Goal: Find specific page/section: Find specific page/section

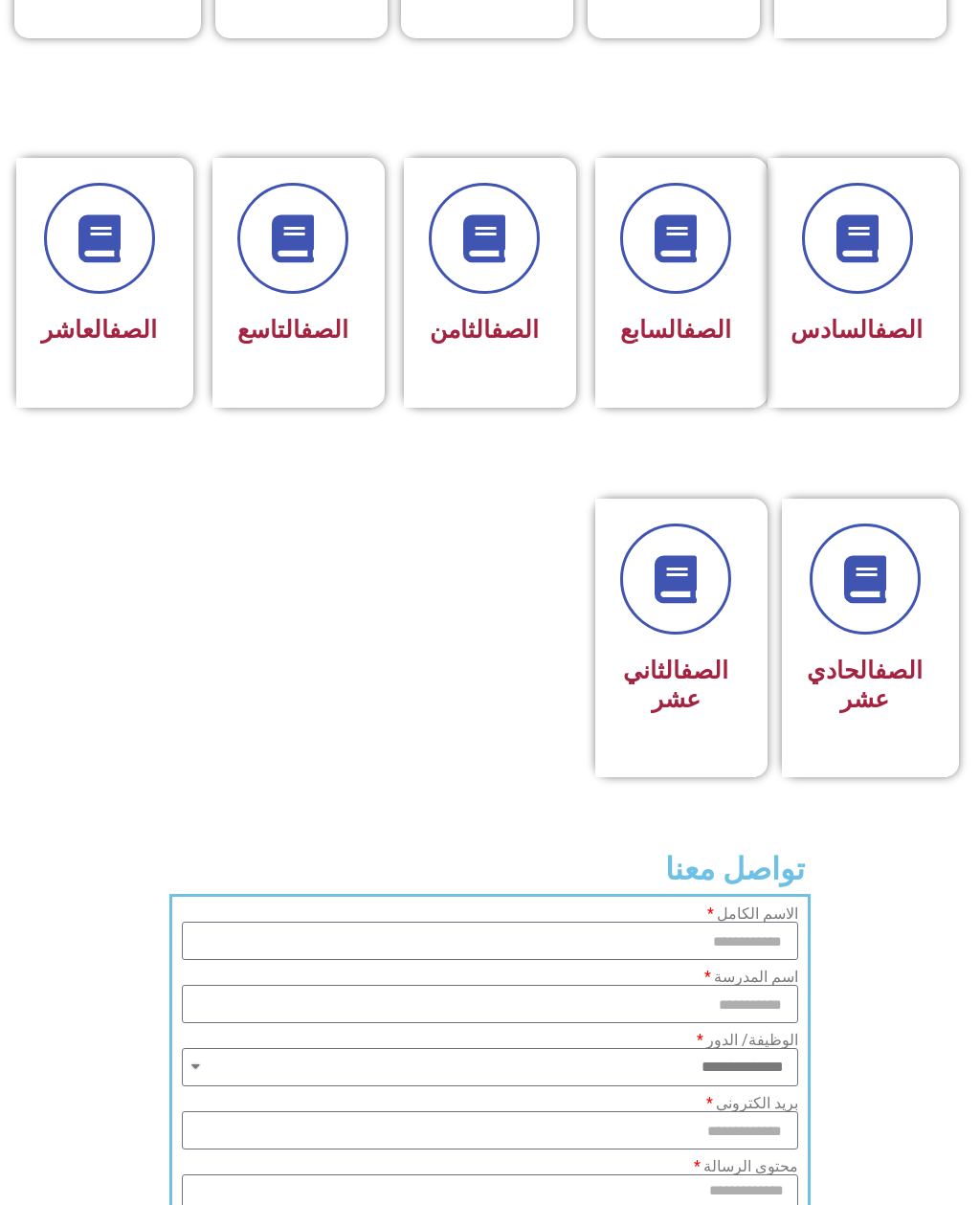
scroll to position [840, 0]
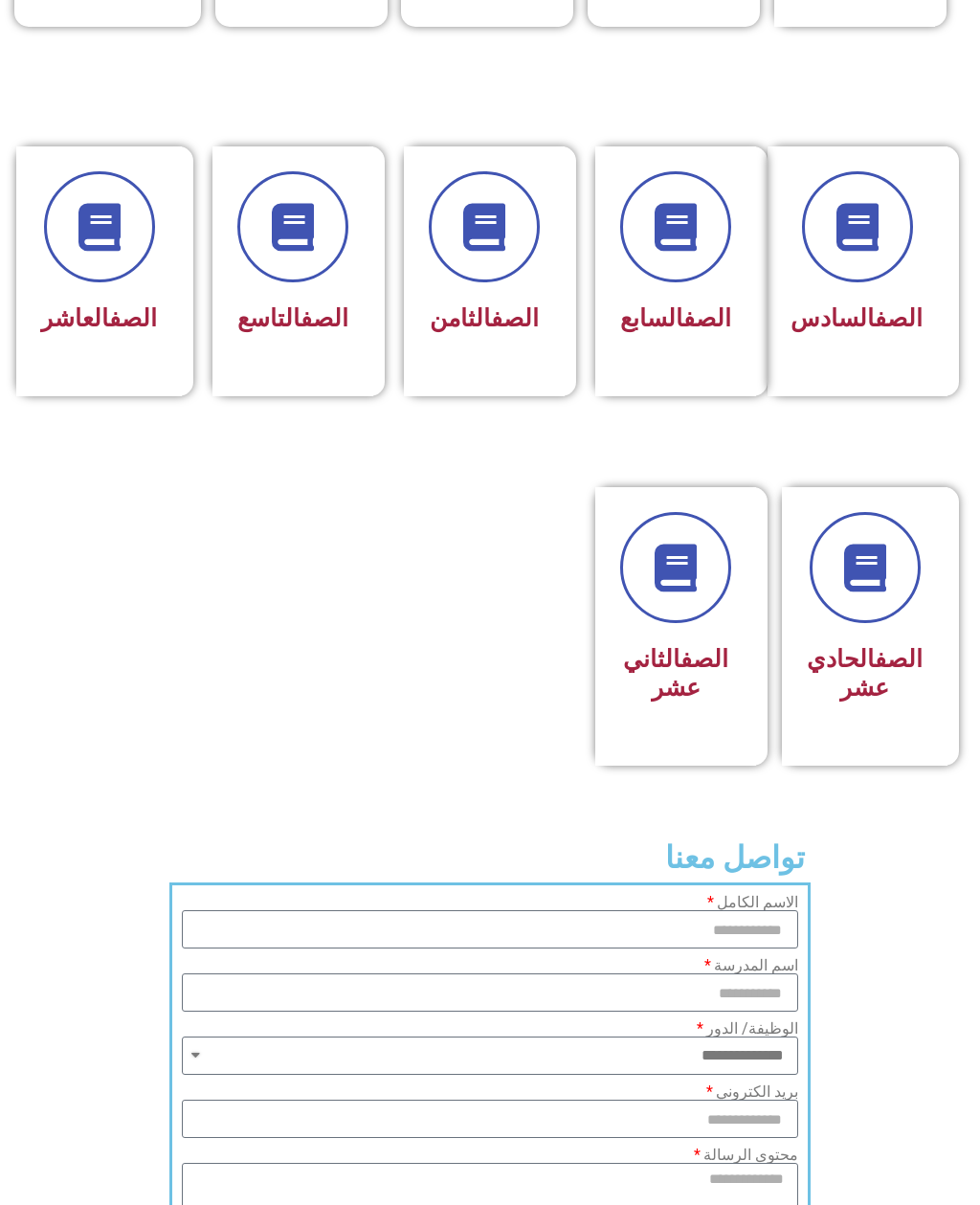
click at [680, 673] on link "الصف" at bounding box center [704, 659] width 48 height 28
click at [680, 645] on link "الصف" at bounding box center [704, 659] width 48 height 28
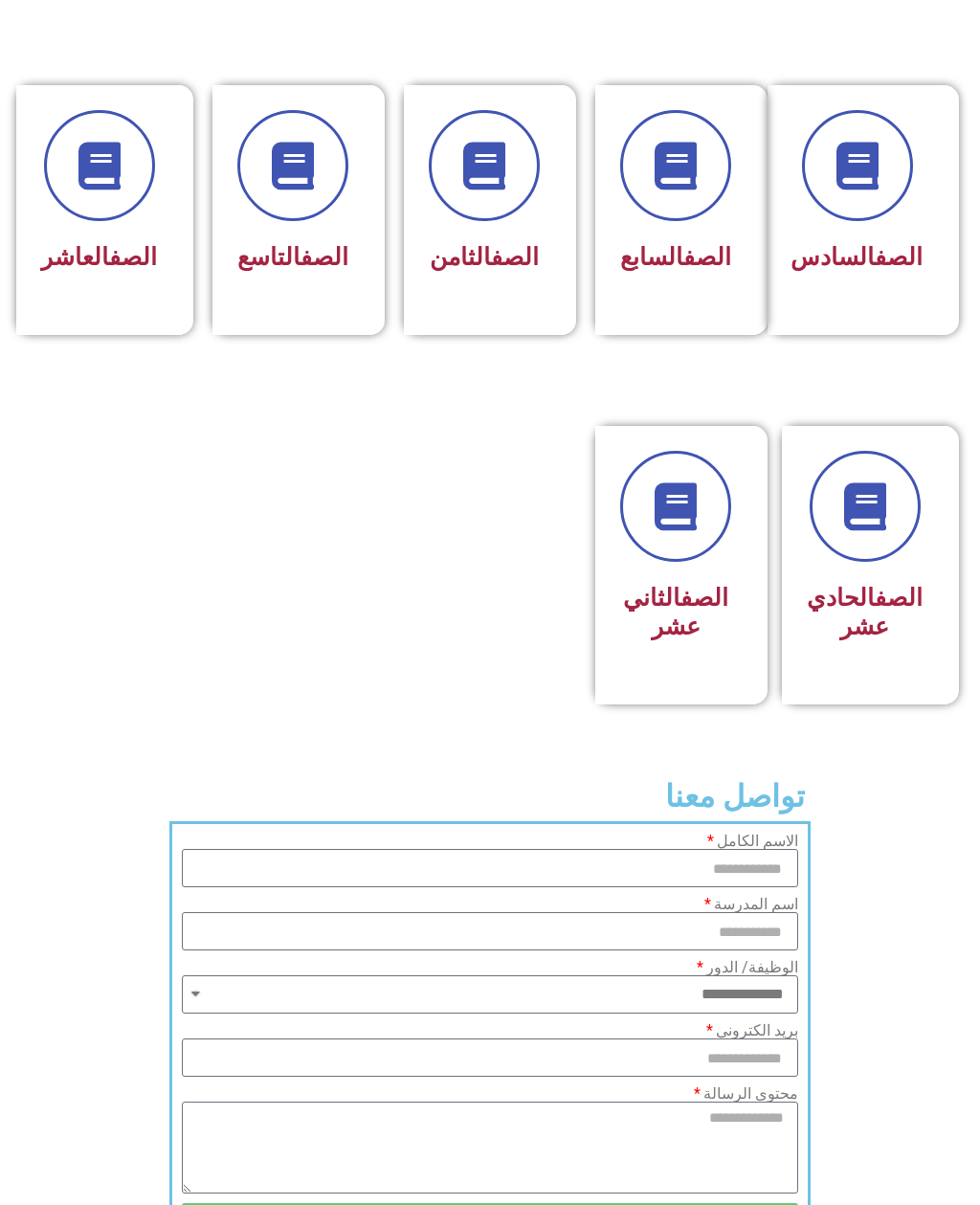
click at [739, 705] on div "الصف الثاني عشر" at bounding box center [675, 565] width 161 height 279
click at [674, 566] on link at bounding box center [675, 507] width 122 height 122
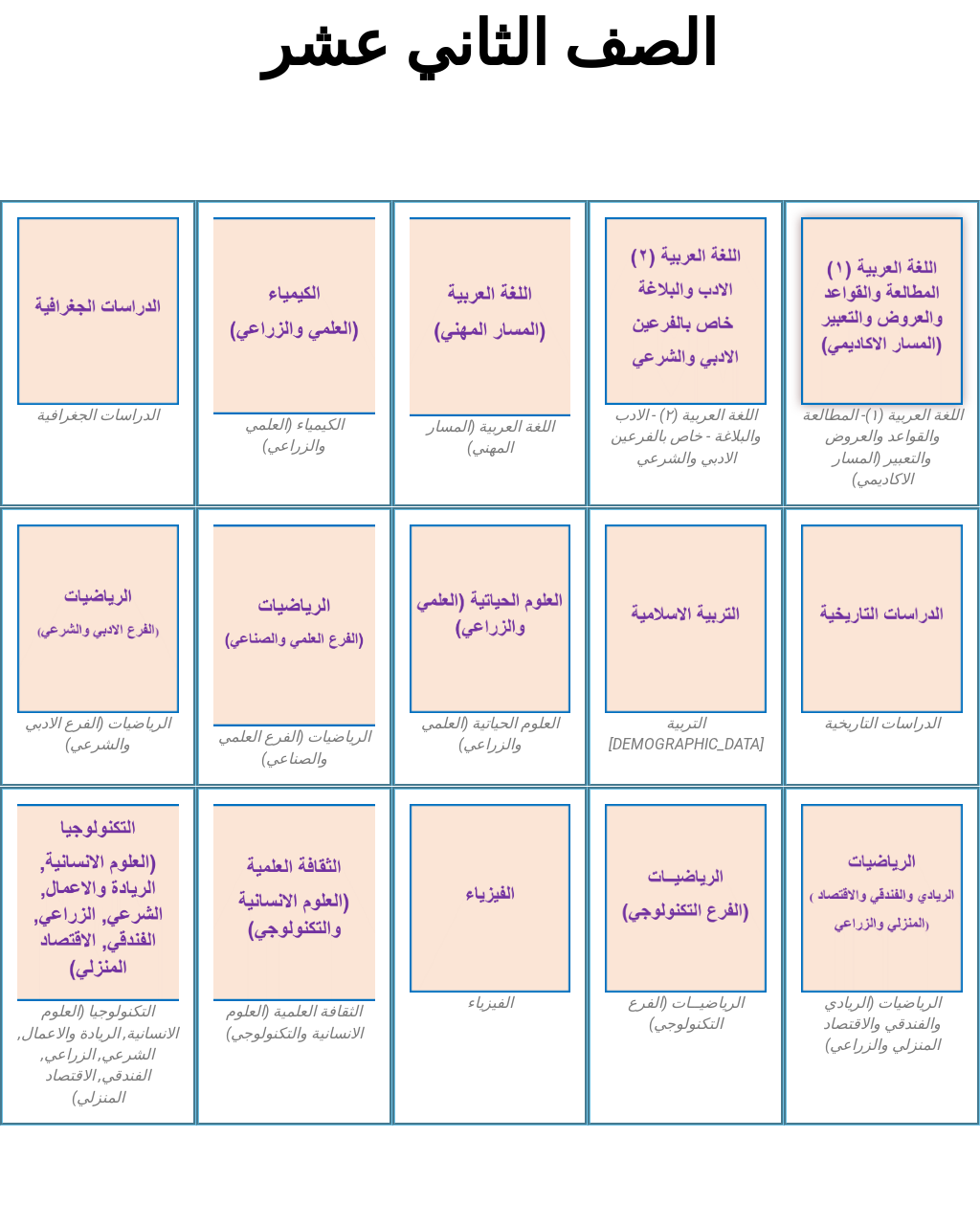
scroll to position [709, 0]
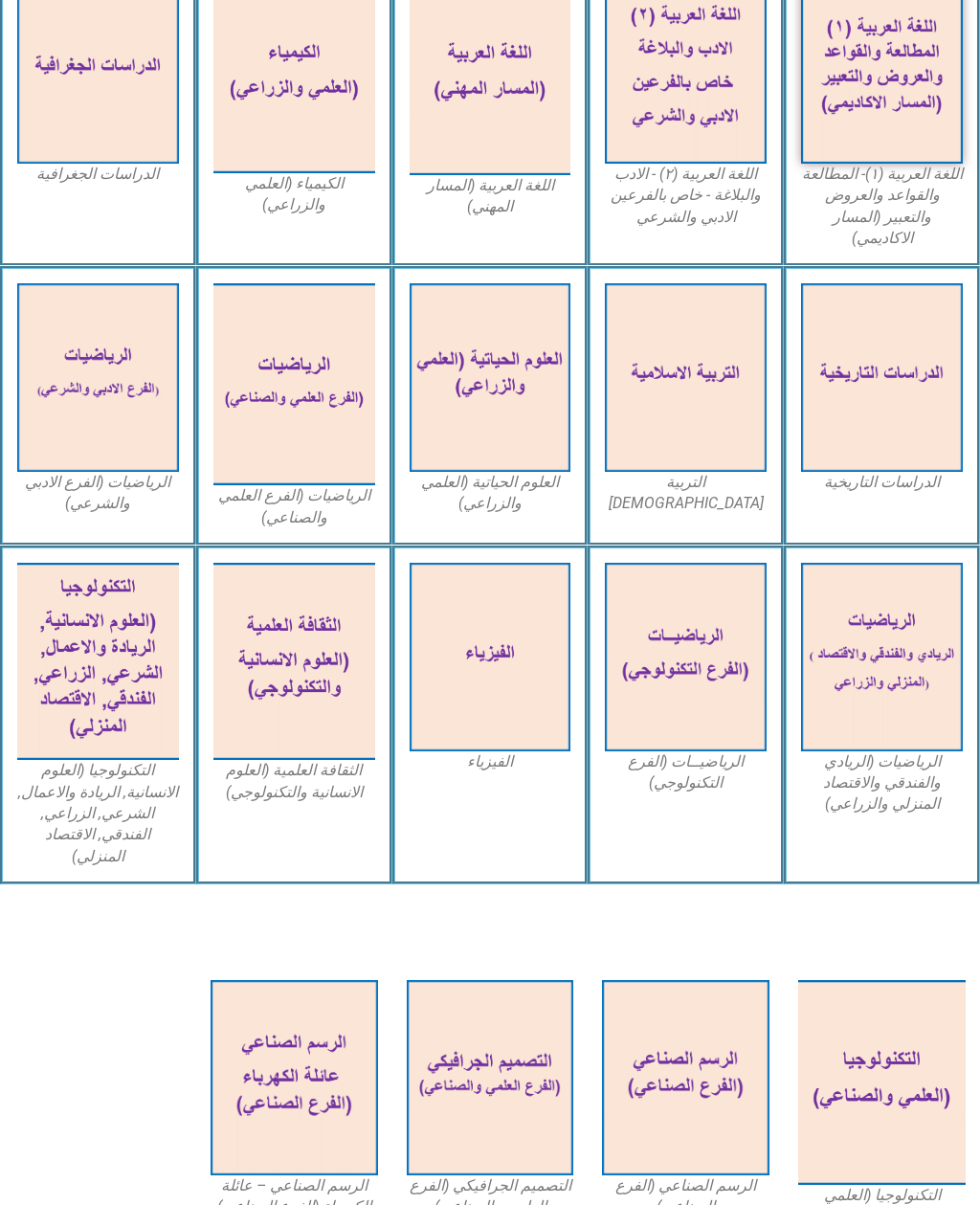
click at [312, 644] on img at bounding box center [295, 662] width 162 height 197
click at [315, 760] on figcaption "الثقافة العلمية (العلوم الانسانية والتكنولوجي)" at bounding box center [295, 782] width 162 height 43
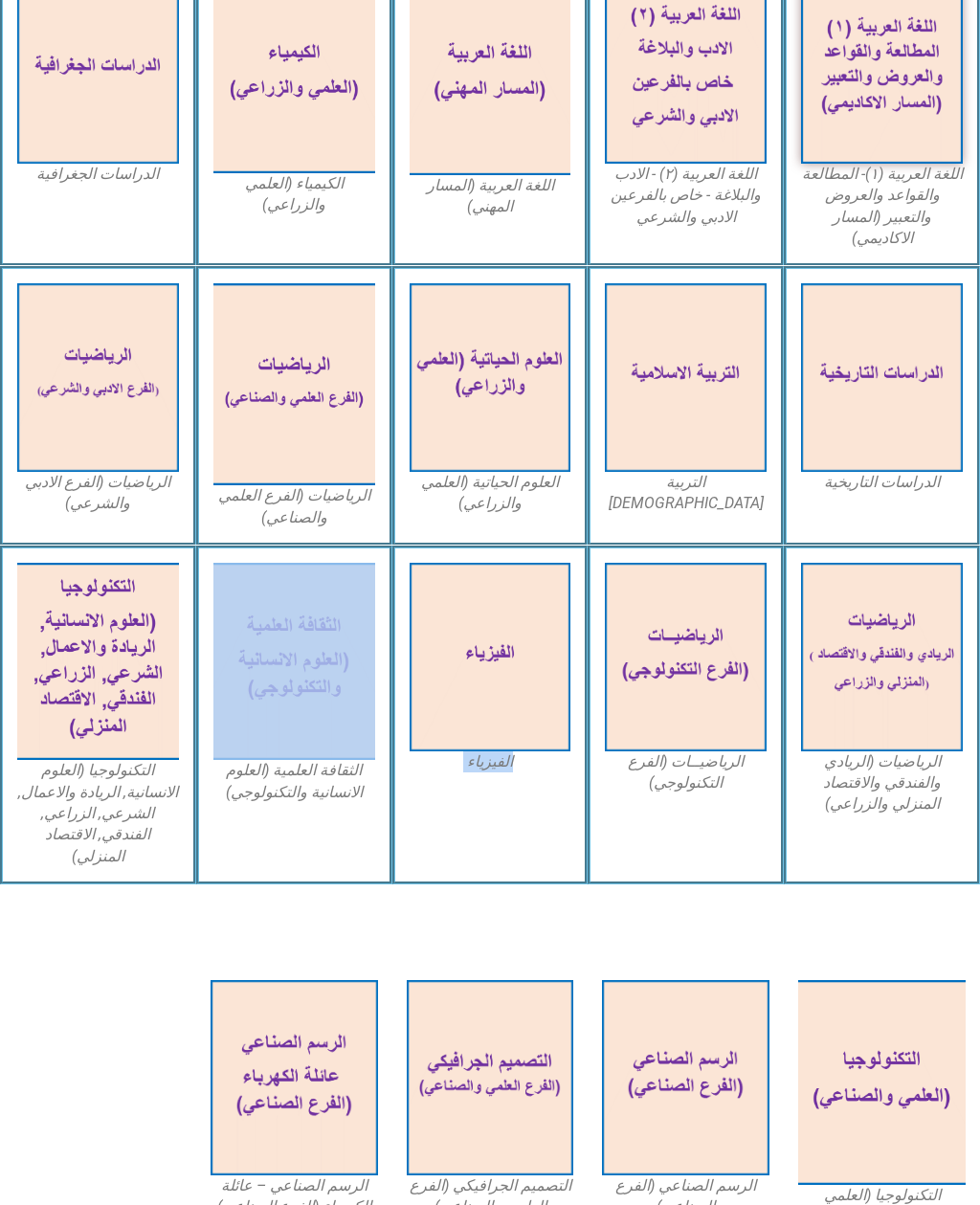
click at [306, 674] on img at bounding box center [295, 662] width 162 height 197
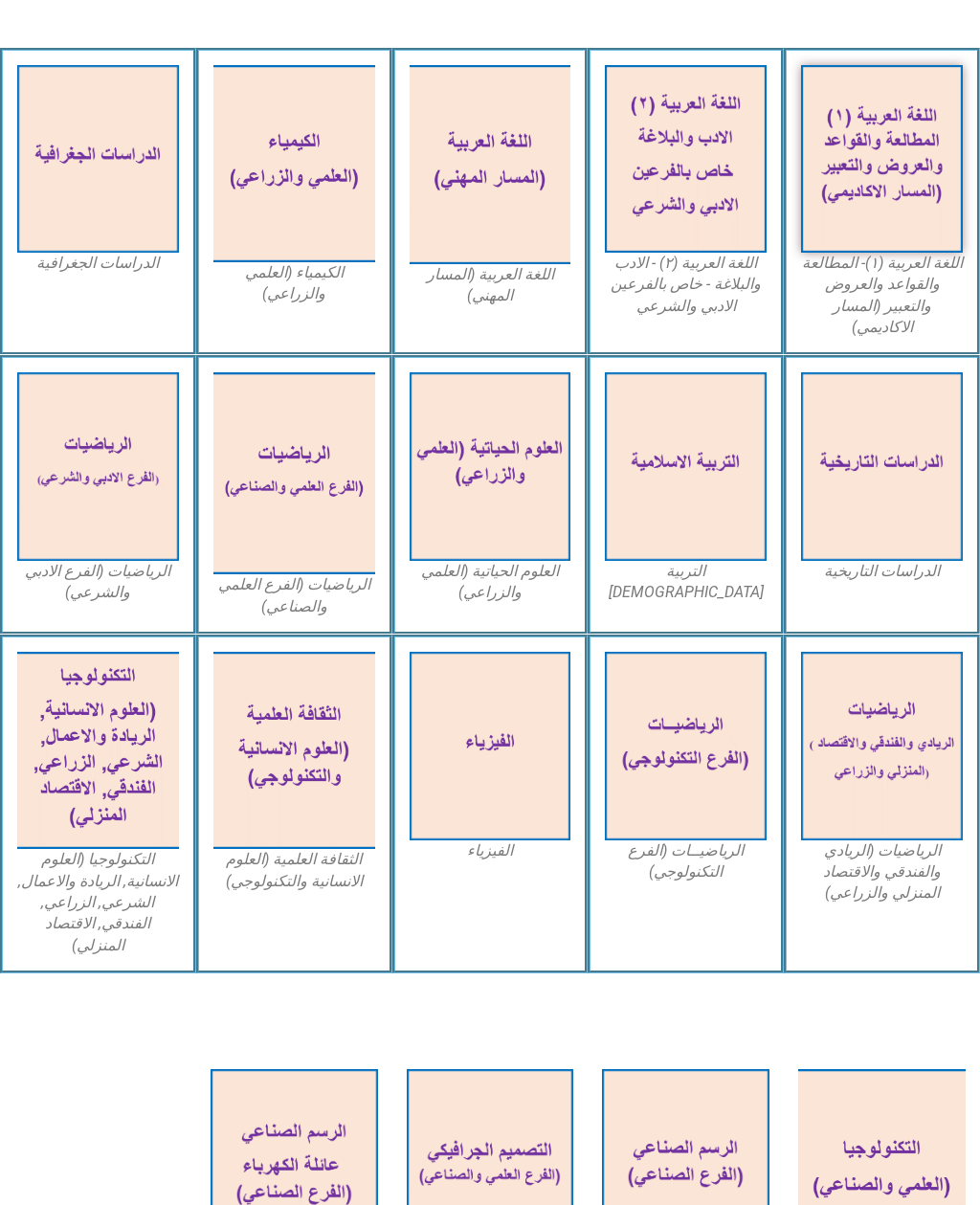
scroll to position [619, 0]
click at [307, 768] on img at bounding box center [295, 750] width 162 height 197
click at [314, 746] on img at bounding box center [295, 750] width 162 height 197
click at [304, 734] on img at bounding box center [295, 750] width 162 height 197
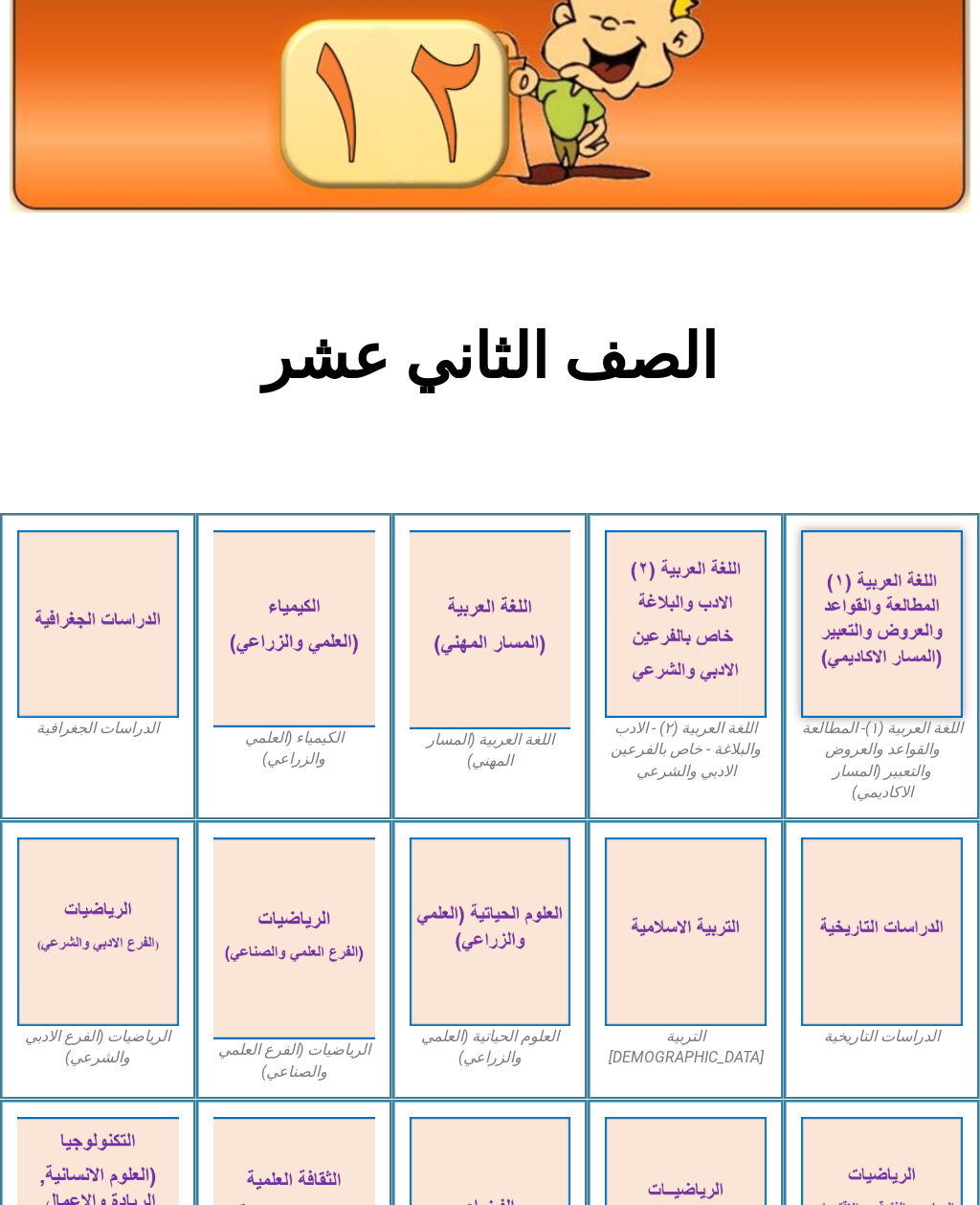
scroll to position [0, 0]
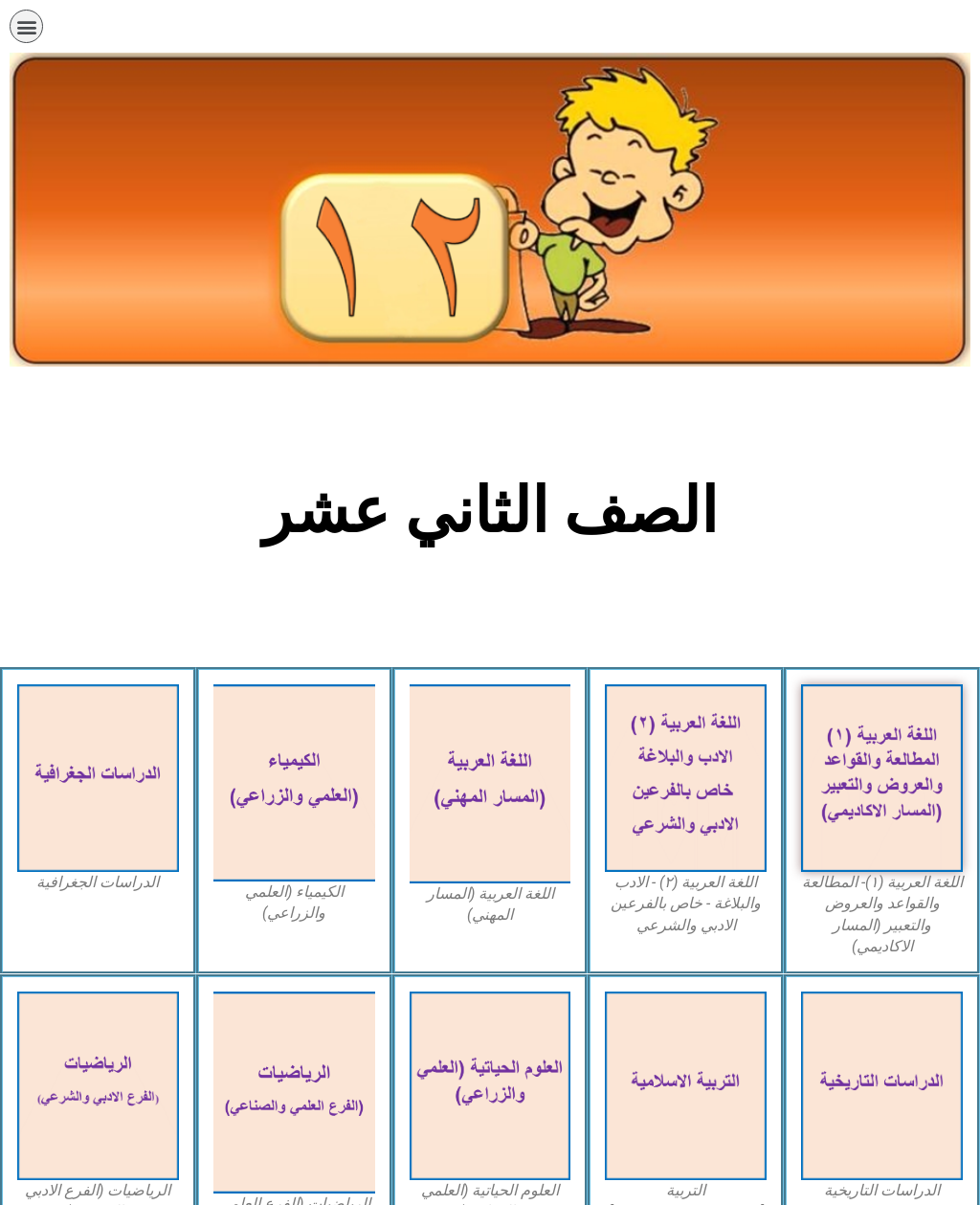
click at [480, 775] on img at bounding box center [491, 784] width 162 height 200
click at [649, 761] on img at bounding box center [686, 778] width 162 height 187
click at [656, 756] on img at bounding box center [686, 778] width 162 height 187
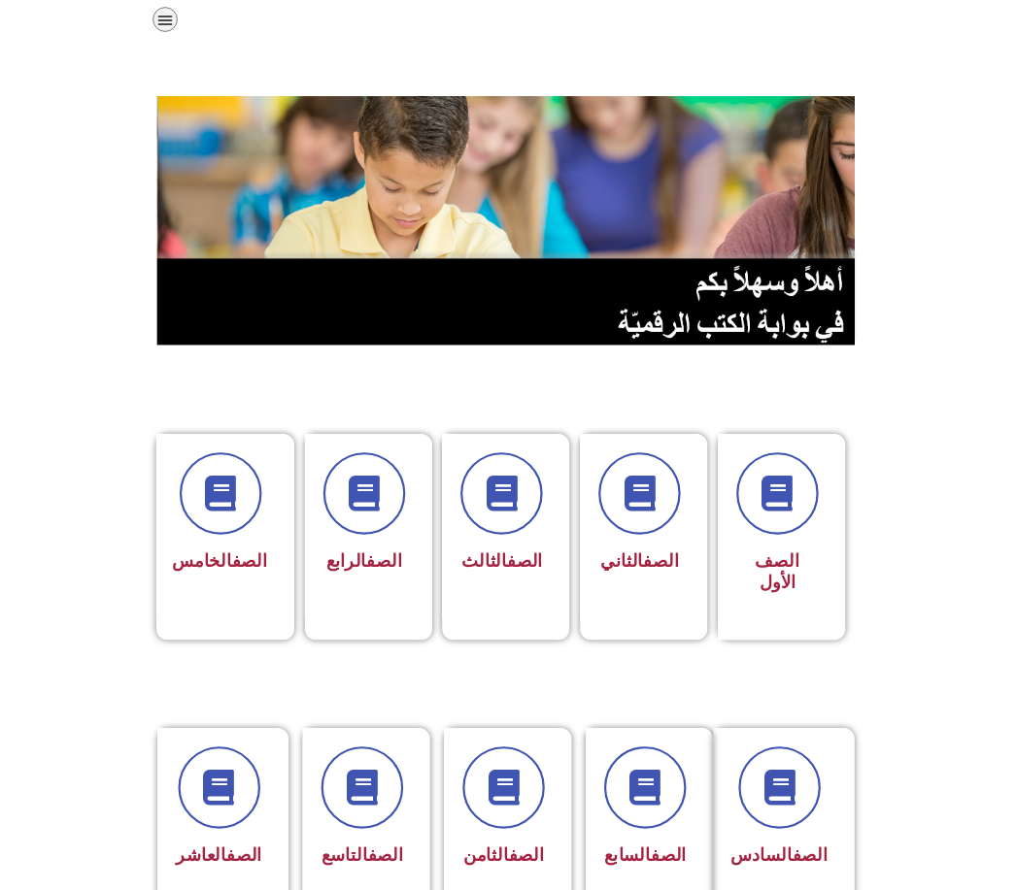
scroll to position [218, 0]
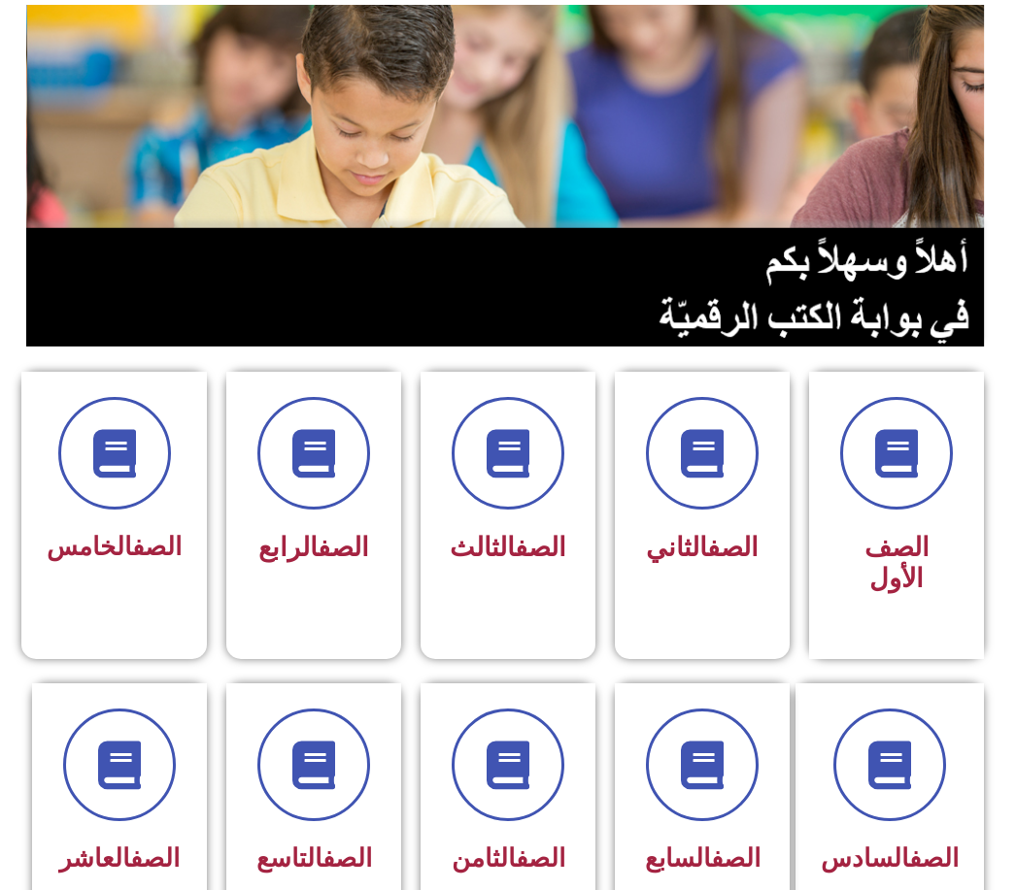
click at [533, 563] on span "الصف الثالث" at bounding box center [508, 547] width 117 height 31
click at [515, 544] on link "الصف" at bounding box center [540, 547] width 51 height 31
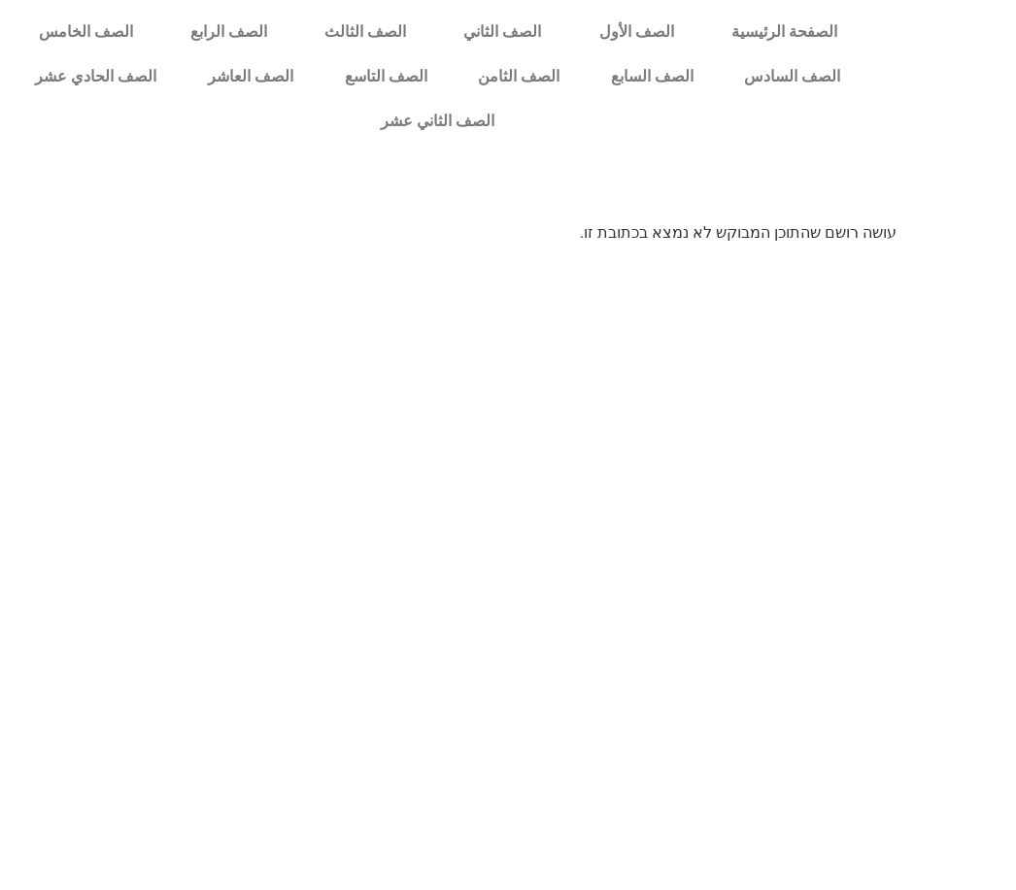
click at [467, 114] on link "الصف الثاني عشر" at bounding box center [438, 121] width 856 height 45
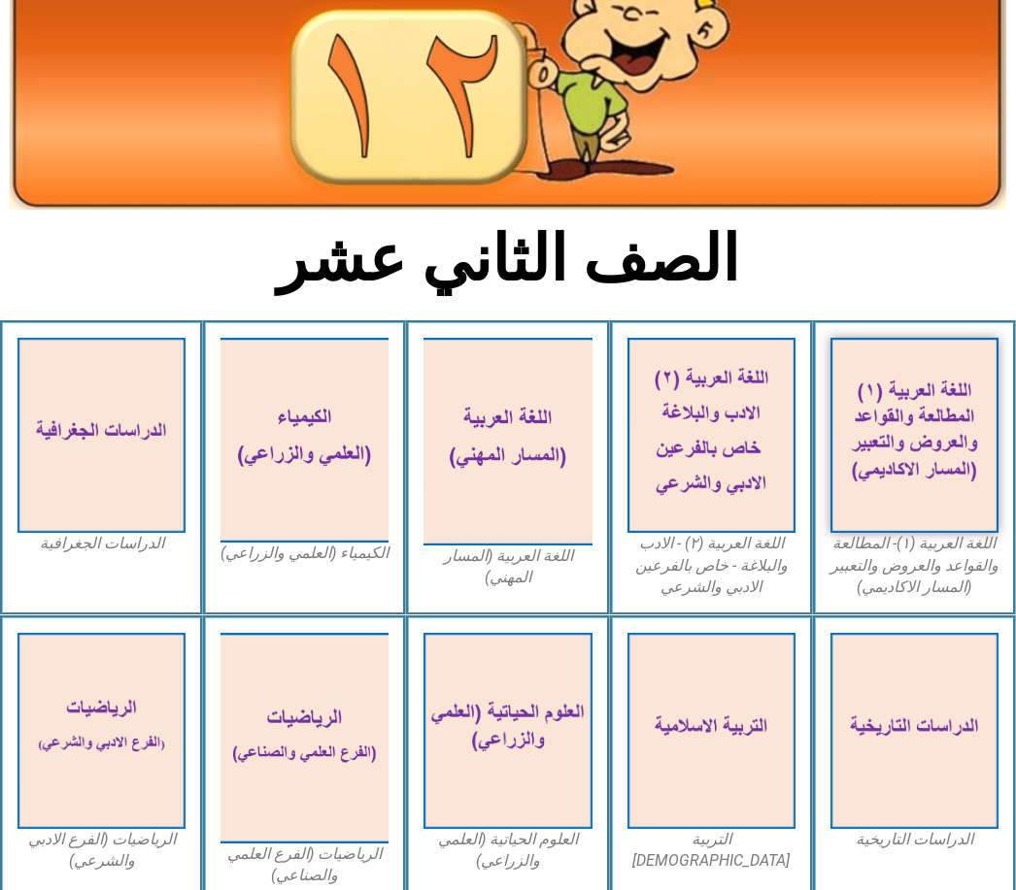
scroll to position [259, 0]
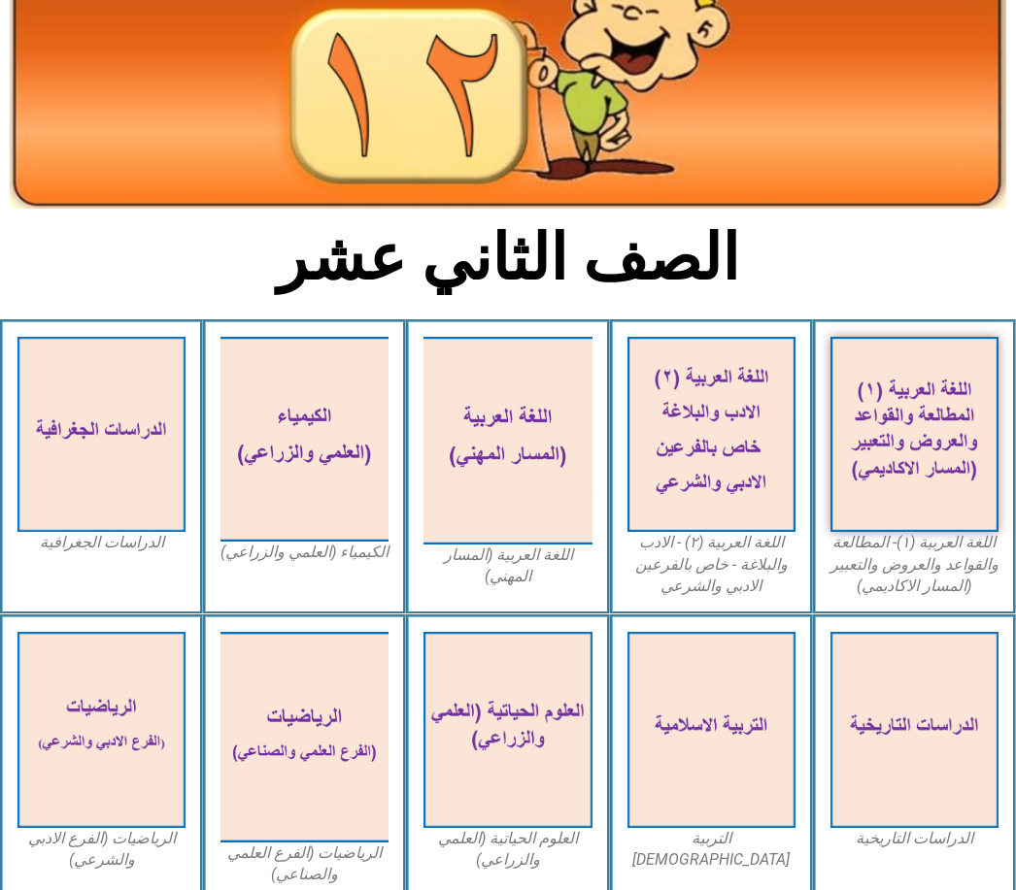
click at [528, 452] on img at bounding box center [507, 442] width 168 height 208
click at [479, 470] on img at bounding box center [507, 442] width 168 height 208
click at [490, 464] on img at bounding box center [507, 442] width 168 height 208
click at [531, 577] on div "اللغة العربية (المسار المهني)" at bounding box center [507, 468] width 203 height 296
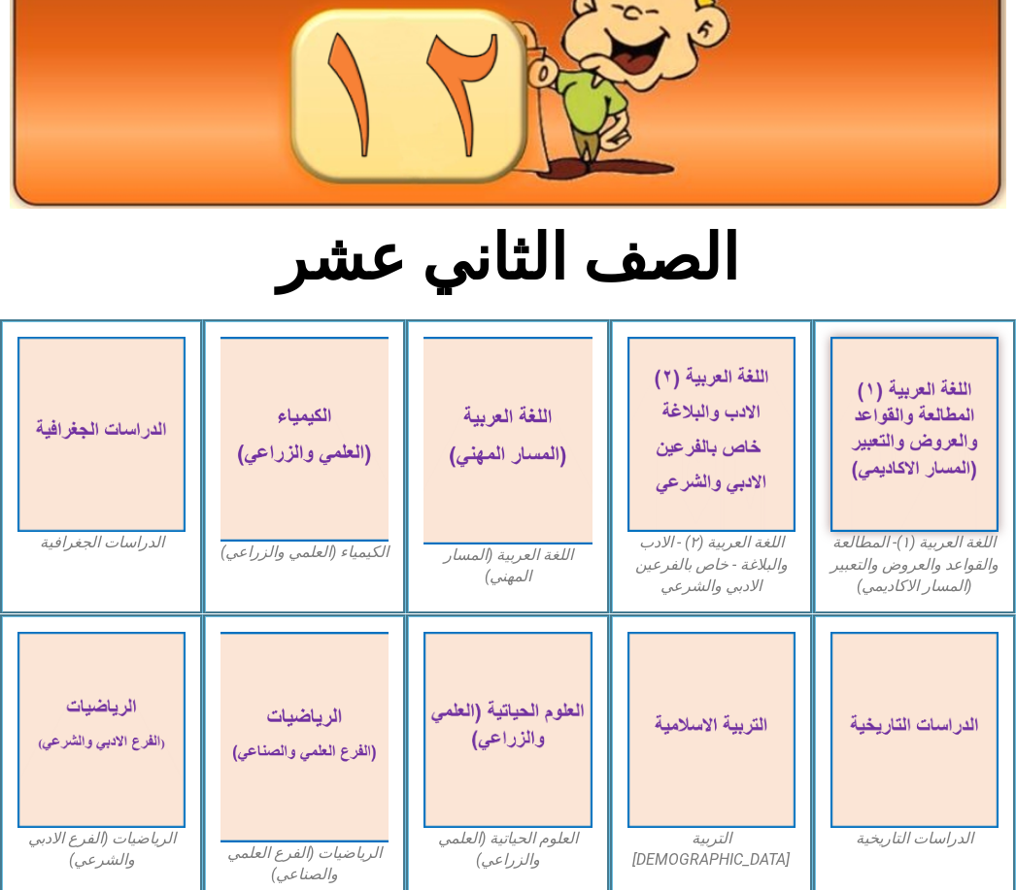
click at [525, 475] on img at bounding box center [507, 441] width 168 height 208
click at [542, 729] on img at bounding box center [507, 730] width 168 height 196
click at [513, 748] on img at bounding box center [507, 730] width 168 height 196
click at [304, 737] on img at bounding box center [304, 737] width 168 height 210
